Goal: Transaction & Acquisition: Purchase product/service

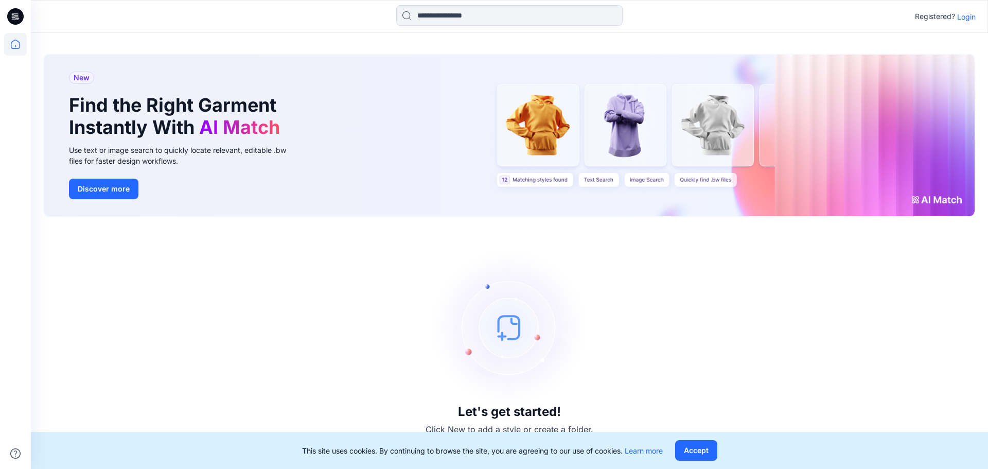
click at [960, 18] on p "Login" at bounding box center [966, 16] width 19 height 11
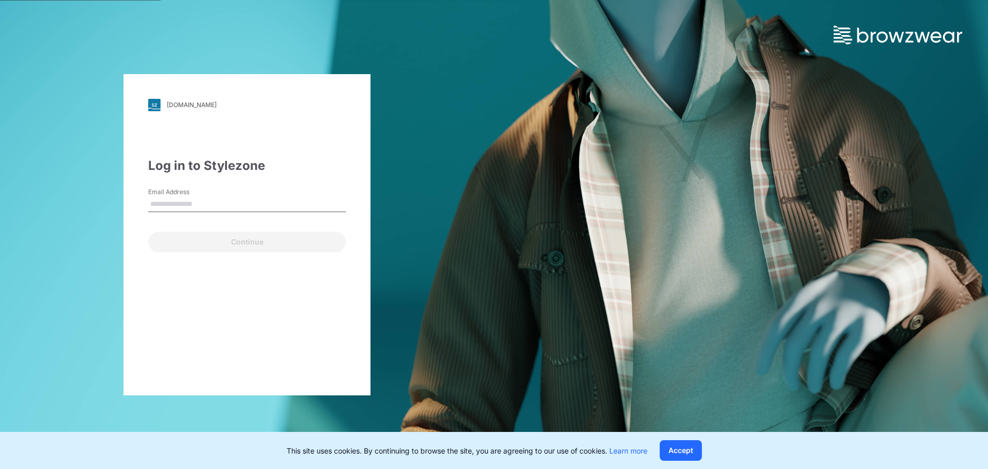
type input "**********"
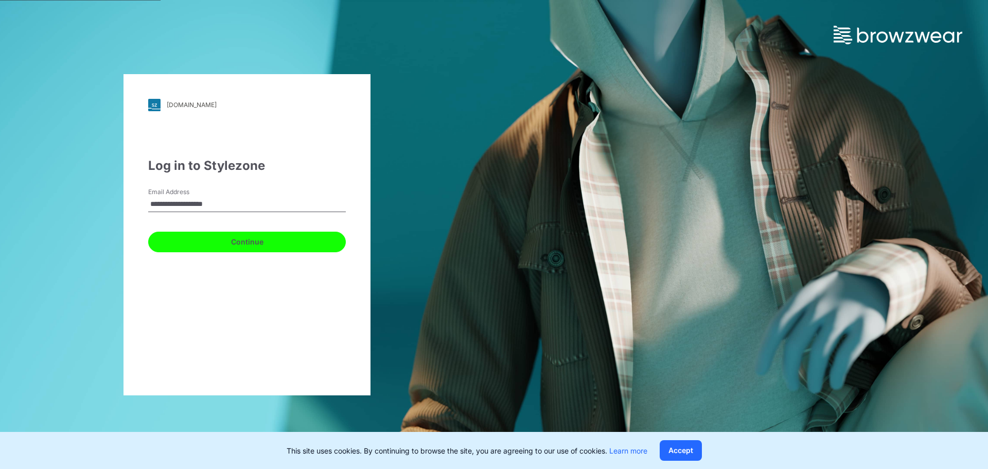
click at [265, 242] on button "Continue" at bounding box center [247, 241] width 198 height 21
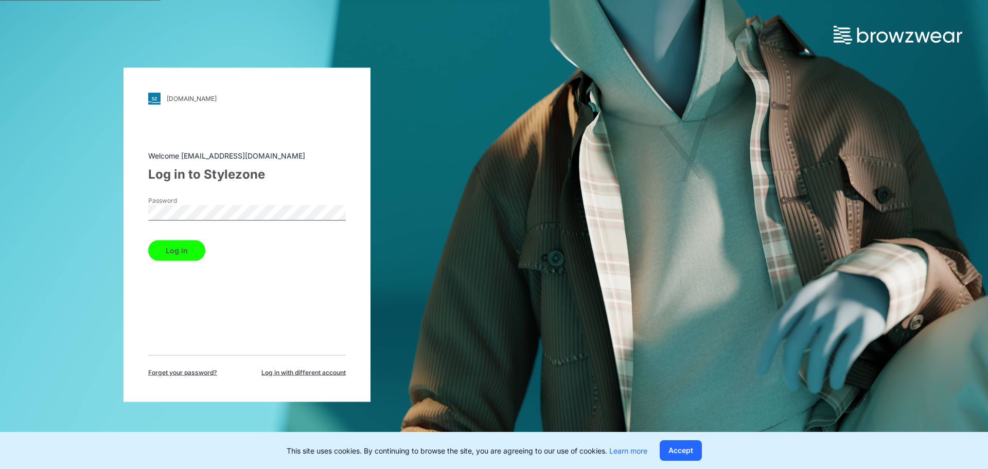
click at [188, 249] on button "Log in" at bounding box center [176, 250] width 57 height 21
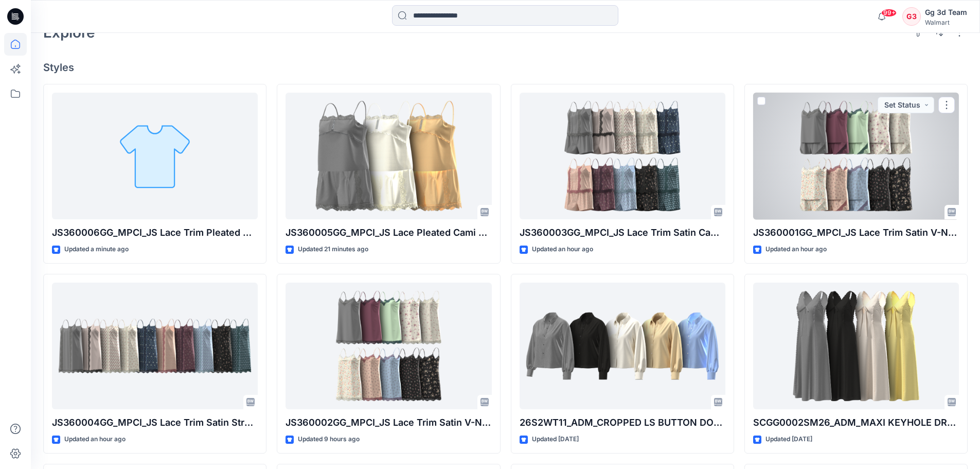
scroll to position [309, 0]
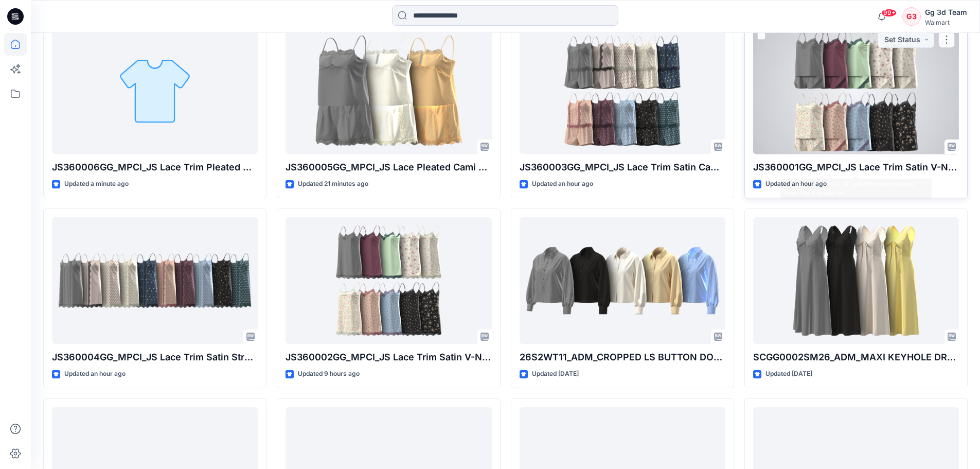
click at [828, 120] on div at bounding box center [856, 90] width 206 height 127
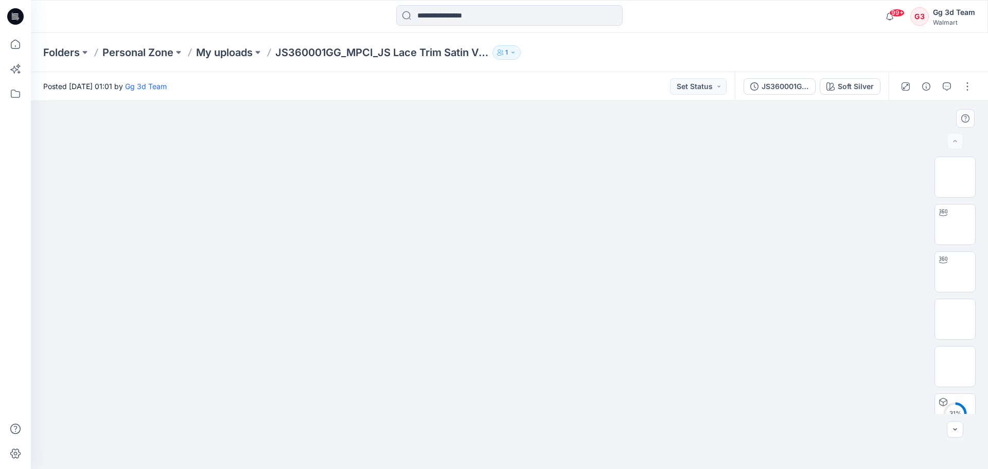
click at [510, 131] on img at bounding box center [509, 131] width 514 height 0
click at [956, 394] on img at bounding box center [954, 393] width 39 height 22
drag, startPoint x: 956, startPoint y: 394, endPoint x: 902, endPoint y: 87, distance: 310.7
click at [902, 87] on icon "button" at bounding box center [905, 86] width 8 height 8
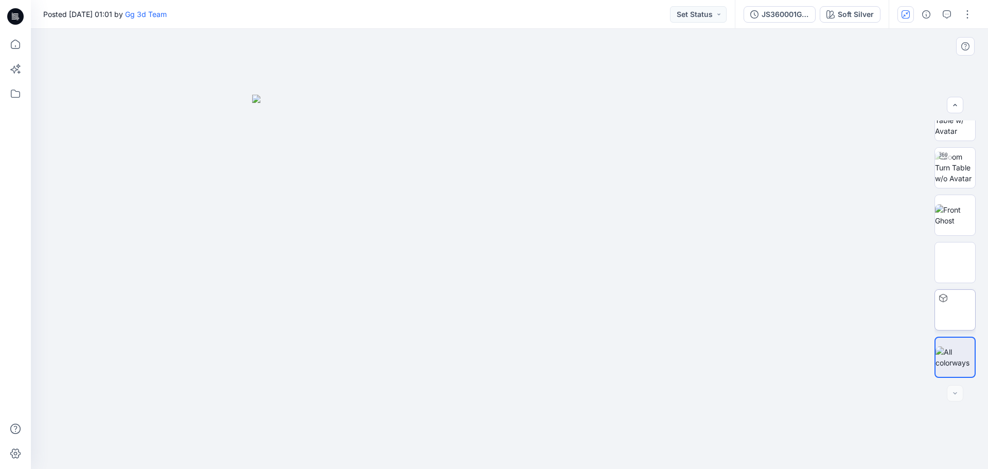
click at [558, 215] on img at bounding box center [509, 282] width 514 height 374
drag, startPoint x: 575, startPoint y: 222, endPoint x: 522, endPoint y: 179, distance: 68.3
click at [522, 179] on img at bounding box center [509, 282] width 514 height 374
drag, startPoint x: 527, startPoint y: 196, endPoint x: 498, endPoint y: 237, distance: 49.8
click at [497, 236] on img at bounding box center [509, 282] width 514 height 374
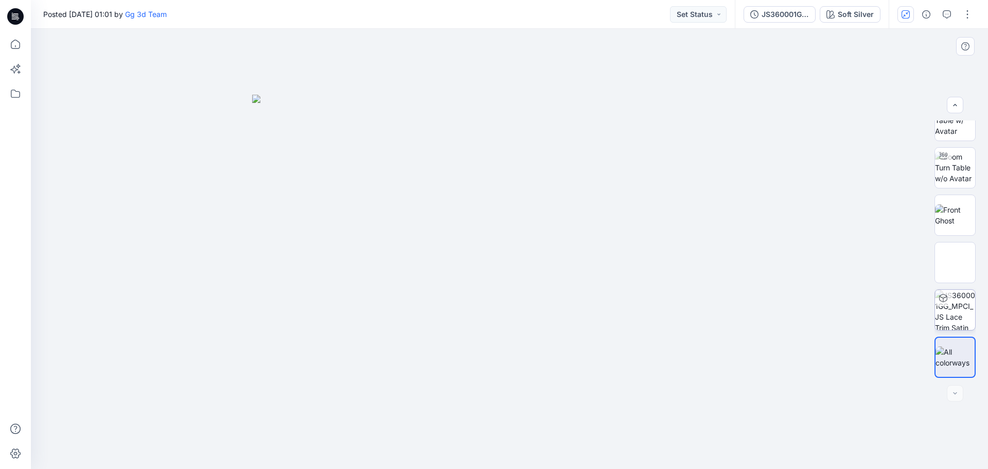
drag, startPoint x: 525, startPoint y: 208, endPoint x: 510, endPoint y: 226, distance: 23.0
click at [525, 208] on img at bounding box center [509, 282] width 514 height 374
click at [864, 421] on div at bounding box center [509, 249] width 957 height 440
click at [868, 300] on div at bounding box center [509, 249] width 957 height 440
